Goal: Information Seeking & Learning: Understand process/instructions

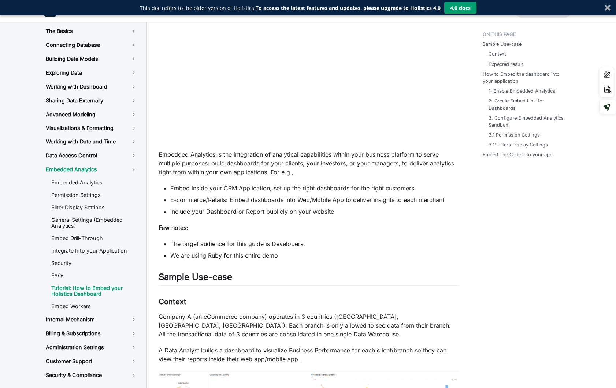
scroll to position [107, 0]
click at [406, 280] on h2 "Sample Use-case ​" at bounding box center [309, 280] width 301 height 14
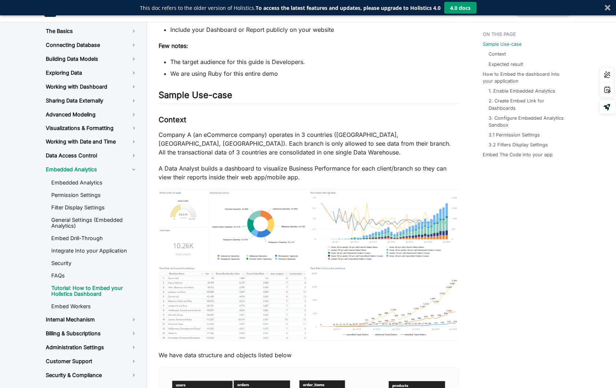
scroll to position [304, 0]
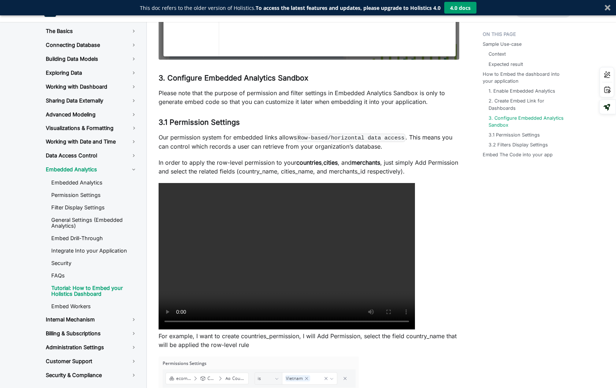
scroll to position [1354, 0]
click at [482, 254] on div "Sample Use-case Context Expected result How to Embed the dashboard into your ap…" at bounding box center [525, 140] width 108 height 2871
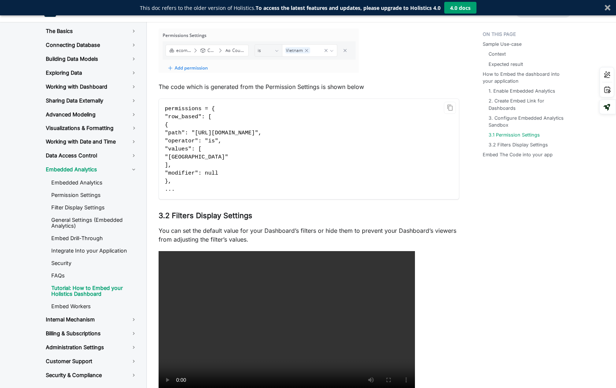
scroll to position [1691, 0]
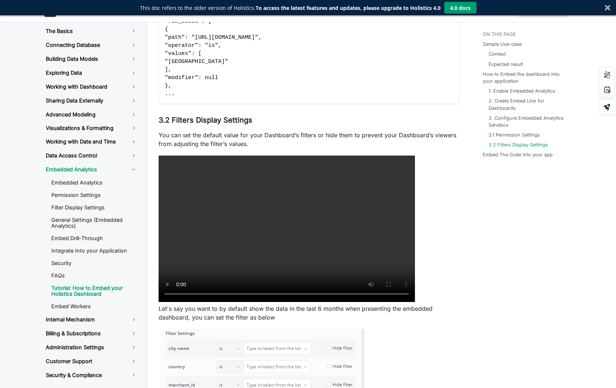
scroll to position [1779, 0]
